Goal: Information Seeking & Learning: Learn about a topic

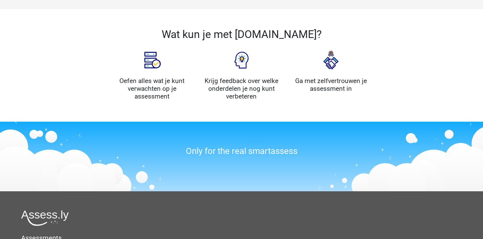
scroll to position [697, 0]
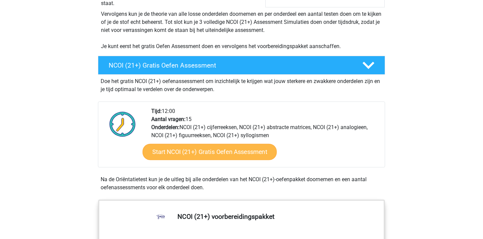
scroll to position [148, 0]
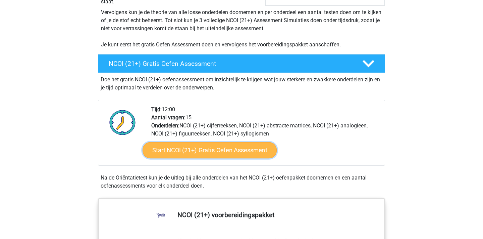
click at [189, 151] on link "Start NCOI (21+) Gratis Oefen Assessment" at bounding box center [210, 150] width 134 height 16
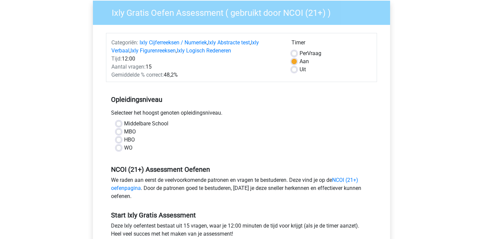
scroll to position [59, 0]
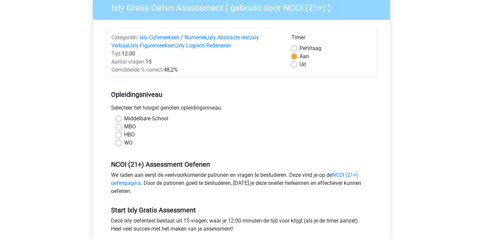
click at [124, 127] on label "MBO" at bounding box center [130, 127] width 12 height 8
click at [120, 127] on input "MBO" at bounding box center [118, 126] width 5 height 7
radio input "true"
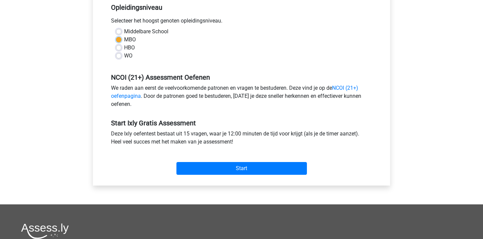
scroll to position [156, 0]
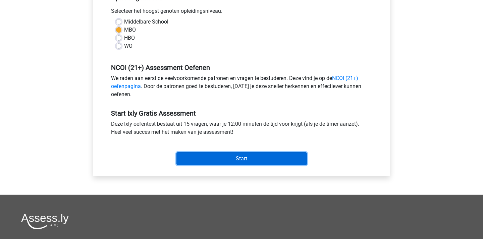
click at [256, 157] on input "Start" at bounding box center [242, 158] width 131 height 13
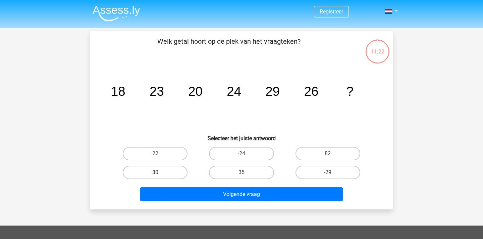
click at [160, 175] on label "30" at bounding box center [155, 171] width 65 height 13
click at [160, 175] on input "30" at bounding box center [157, 174] width 4 height 4
radio input "true"
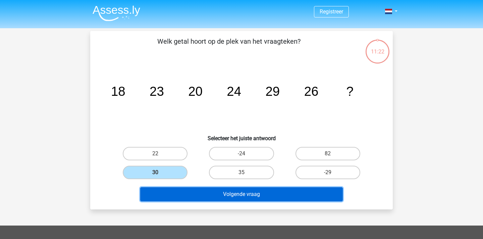
click at [202, 188] on button "Volgende vraag" at bounding box center [241, 194] width 203 height 14
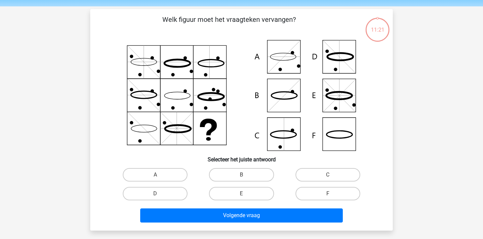
scroll to position [31, 0]
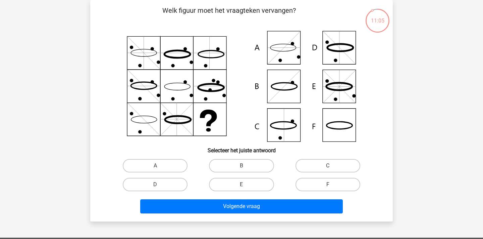
click at [244, 184] on input "E" at bounding box center [244, 186] width 4 height 4
radio input "true"
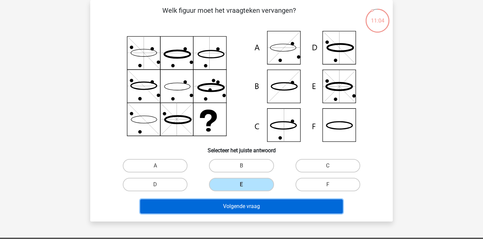
click at [241, 209] on button "Volgende vraag" at bounding box center [241, 206] width 203 height 14
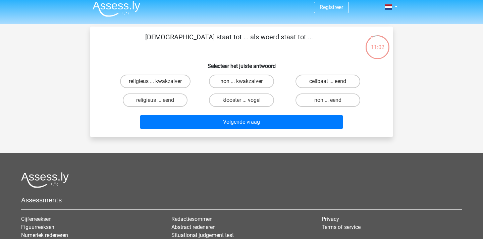
scroll to position [0, 0]
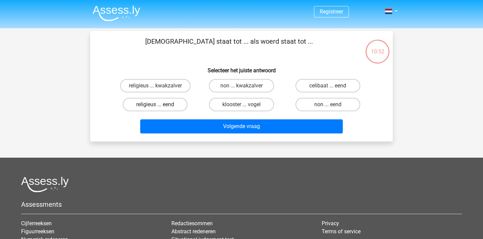
click at [168, 102] on label "religieus ... eend" at bounding box center [155, 104] width 65 height 13
click at [160, 104] on input "religieus ... eend" at bounding box center [157, 106] width 4 height 4
radio input "true"
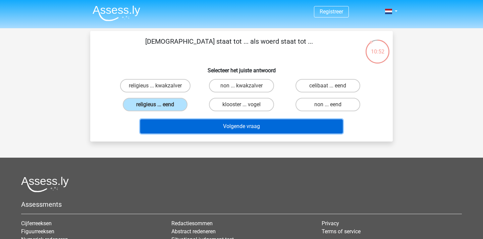
click at [209, 120] on button "Volgende vraag" at bounding box center [241, 126] width 203 height 14
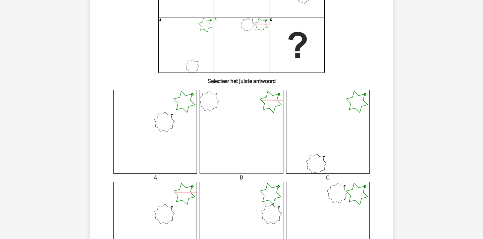
scroll to position [105, 0]
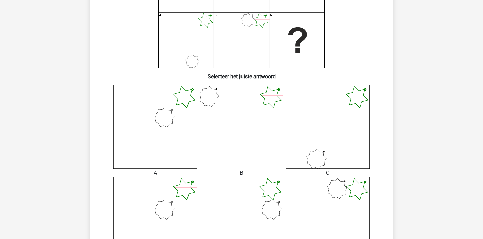
click at [245, 202] on icon at bounding box center [242, 219] width 84 height 84
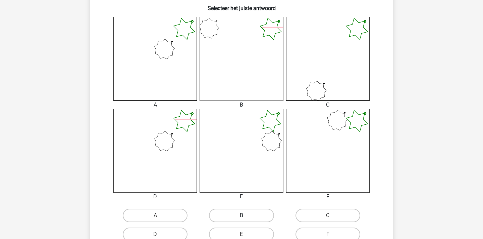
scroll to position [186, 0]
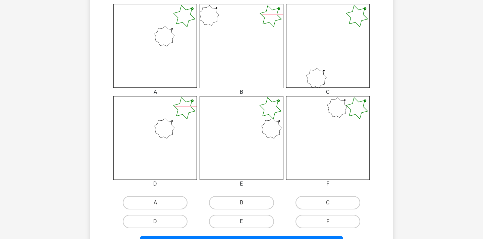
click at [250, 226] on label "E" at bounding box center [241, 220] width 65 height 13
click at [246, 226] on input "E" at bounding box center [244, 223] width 4 height 4
radio input "true"
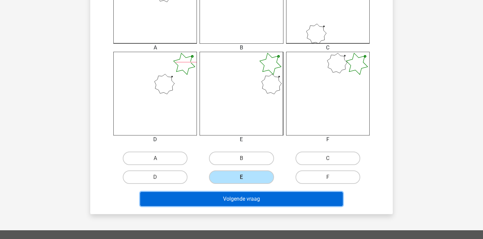
click at [257, 195] on button "Volgende vraag" at bounding box center [241, 199] width 203 height 14
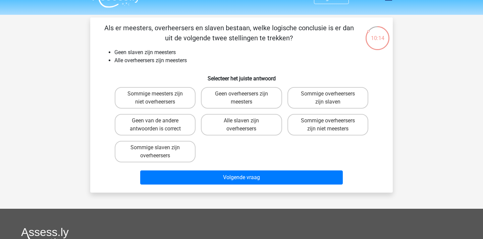
scroll to position [13, 0]
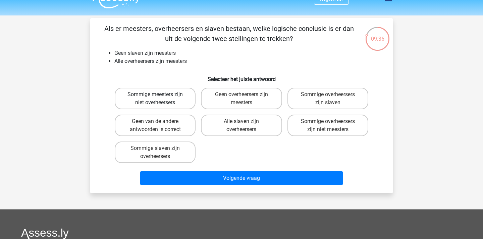
click at [170, 102] on label "Sommige meesters zijn niet overheersers" at bounding box center [155, 98] width 81 height 21
click at [160, 99] on input "Sommige meesters zijn niet overheersers" at bounding box center [157, 96] width 4 height 4
radio input "true"
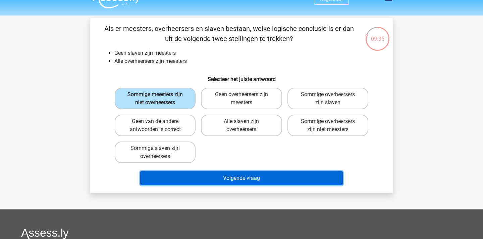
click at [249, 172] on button "Volgende vraag" at bounding box center [241, 178] width 203 height 14
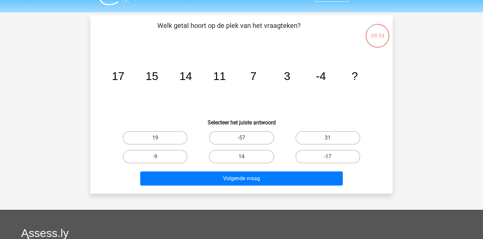
scroll to position [14, 0]
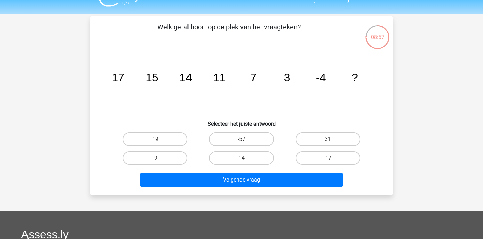
click at [315, 156] on label "-17" at bounding box center [328, 157] width 65 height 13
click at [328, 158] on input "-17" at bounding box center [330, 160] width 4 height 4
radio input "true"
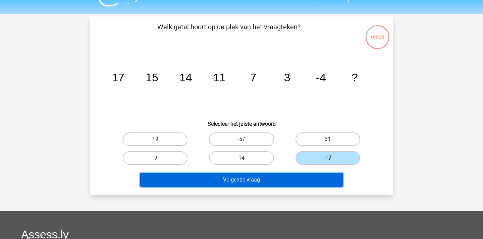
click at [255, 180] on button "Volgende vraag" at bounding box center [241, 180] width 203 height 14
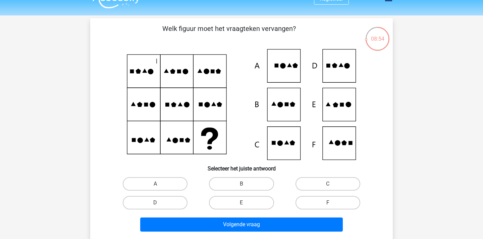
scroll to position [14, 0]
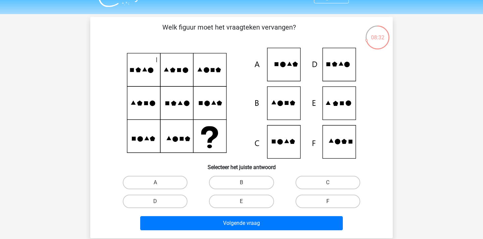
click at [314, 197] on label "F" at bounding box center [328, 200] width 65 height 13
click at [328, 201] on input "F" at bounding box center [330, 203] width 4 height 4
radio input "true"
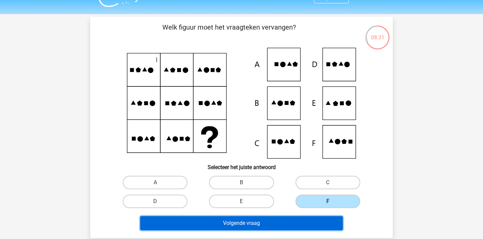
click at [272, 228] on button "Volgende vraag" at bounding box center [241, 223] width 203 height 14
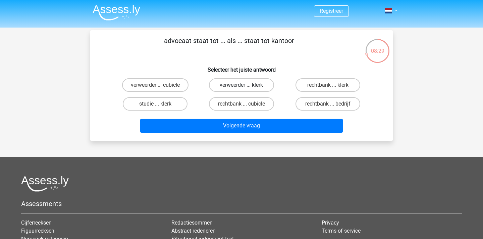
scroll to position [0, 0]
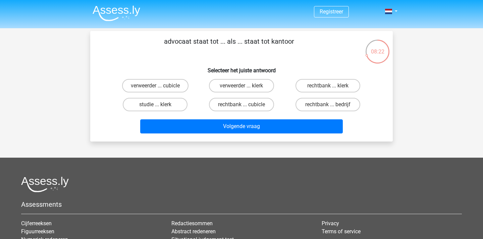
click at [242, 87] on input "verweerder ... klerk" at bounding box center [244, 88] width 4 height 4
radio input "true"
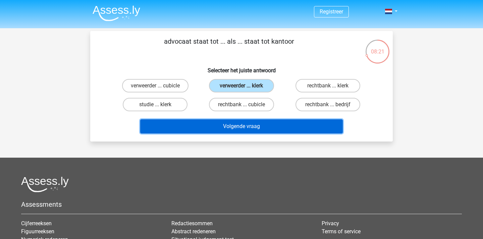
click at [237, 128] on button "Volgende vraag" at bounding box center [241, 126] width 203 height 14
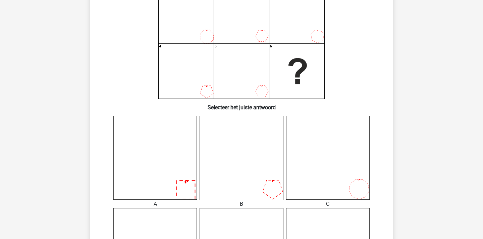
scroll to position [81, 0]
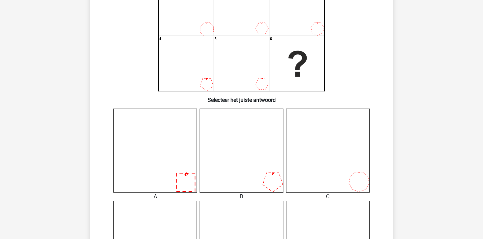
click at [324, 152] on icon at bounding box center [328, 150] width 84 height 84
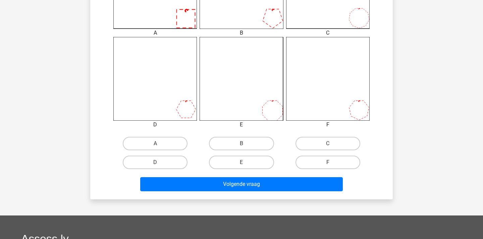
scroll to position [251, 0]
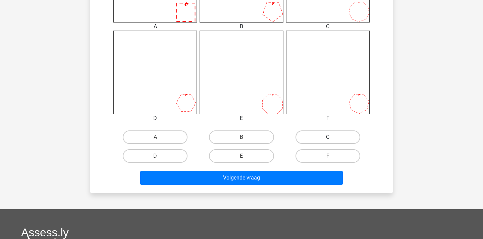
click at [313, 137] on label "C" at bounding box center [328, 136] width 65 height 13
click at [328, 137] on input "C" at bounding box center [330, 139] width 4 height 4
radio input "true"
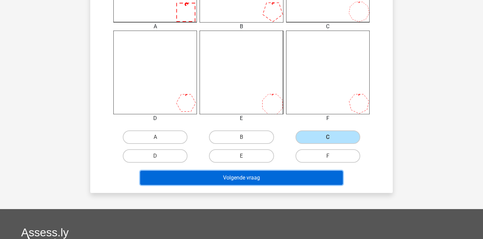
click at [283, 179] on button "Volgende vraag" at bounding box center [241, 178] width 203 height 14
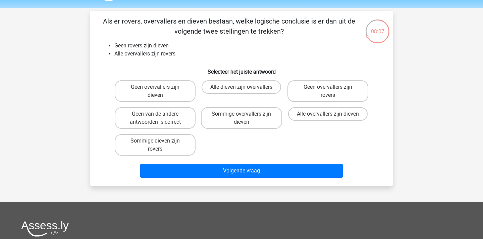
scroll to position [16, 0]
